Goal: Check status: Check status

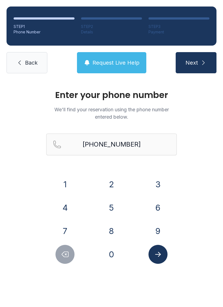
click at [64, 251] on icon "Delete number" at bounding box center [65, 254] width 8 height 8
click at [64, 252] on icon "Delete number" at bounding box center [65, 254] width 7 height 5
click at [64, 252] on icon "Delete number" at bounding box center [65, 254] width 8 height 8
click at [58, 247] on button "Delete number" at bounding box center [64, 254] width 19 height 19
click at [58, 247] on div at bounding box center [65, 254] width 38 height 19
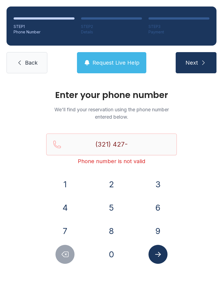
click at [61, 254] on icon "Delete number" at bounding box center [65, 254] width 8 height 8
click at [61, 254] on button "Delete number" at bounding box center [64, 254] width 19 height 19
click at [57, 248] on button "Delete number" at bounding box center [64, 254] width 19 height 19
click at [56, 248] on div at bounding box center [65, 254] width 38 height 19
click at [60, 249] on button "Delete number" at bounding box center [64, 254] width 19 height 19
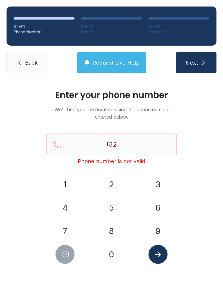
click at [60, 249] on button "Delete number" at bounding box center [64, 254] width 19 height 19
type input "(3"
click at [60, 247] on button "Delete number" at bounding box center [64, 254] width 19 height 19
click at [58, 246] on div at bounding box center [65, 254] width 38 height 19
